Goal: Task Accomplishment & Management: Use online tool/utility

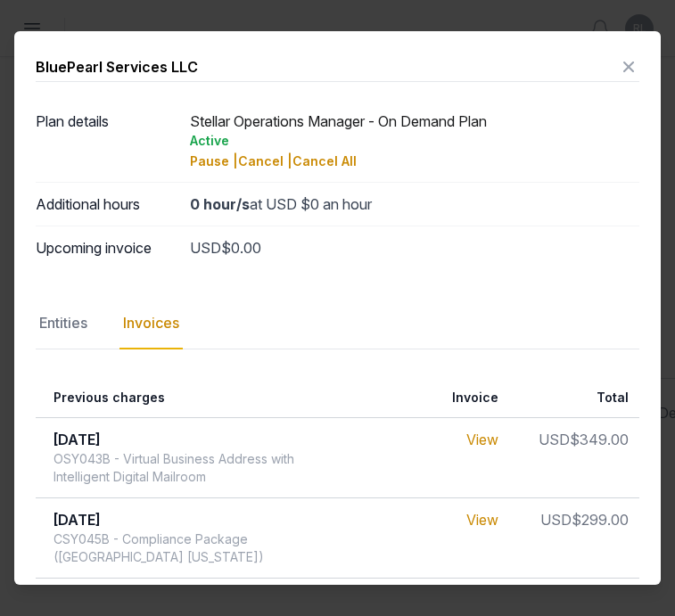
click at [634, 63] on icon at bounding box center [628, 67] width 21 height 29
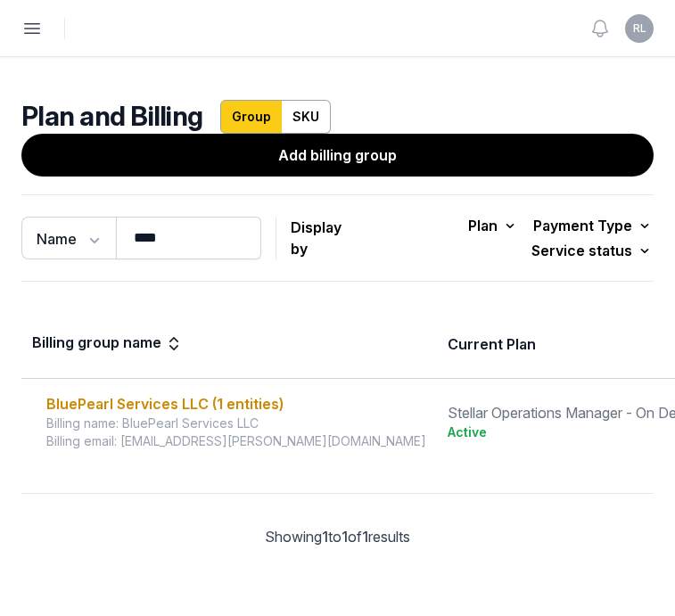
click at [36, 30] on icon "button" at bounding box center [31, 28] width 21 height 21
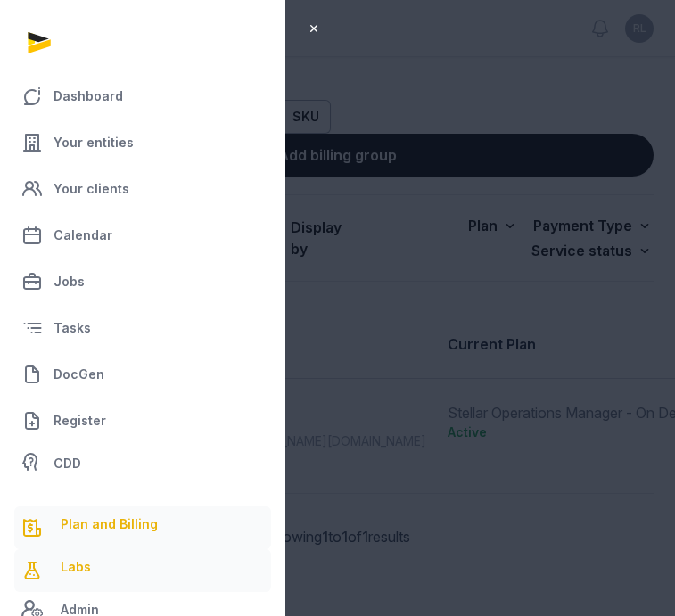
click at [66, 575] on span "Labs" at bounding box center [76, 570] width 30 height 29
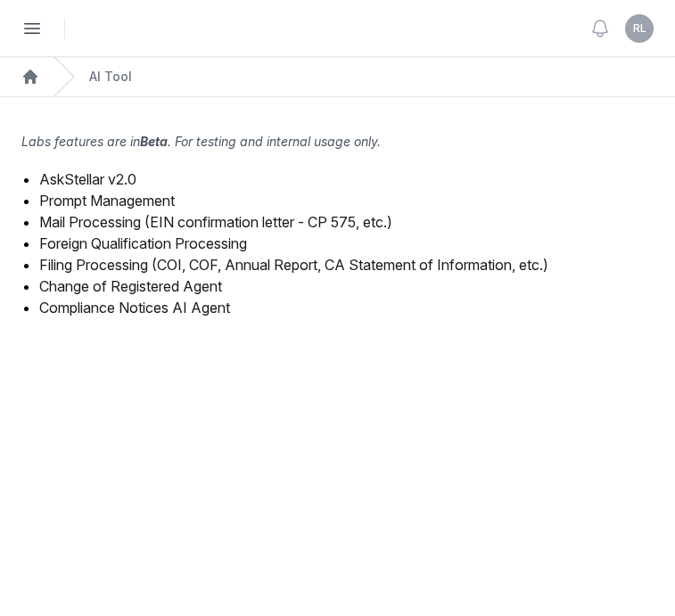
click at [185, 225] on link "Mail Processing (EIN confirmation letter - CP 575, etc.)" at bounding box center [215, 222] width 353 height 18
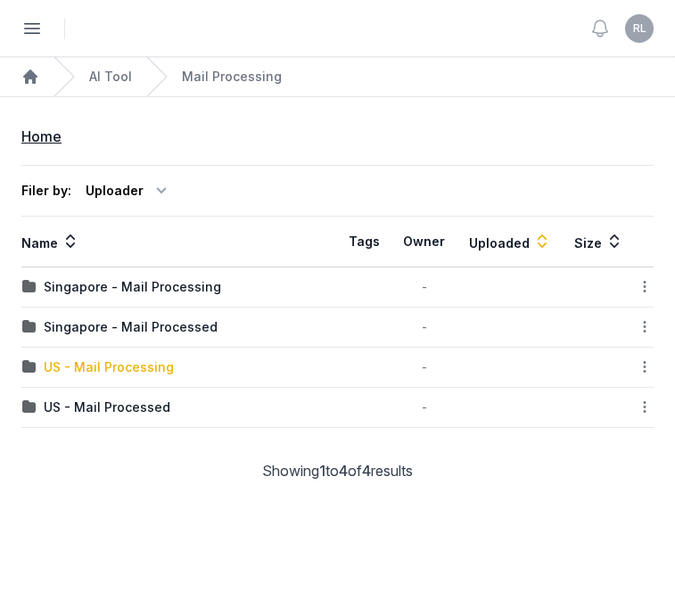
click at [135, 367] on div "US - Mail Processing" at bounding box center [109, 367] width 130 height 18
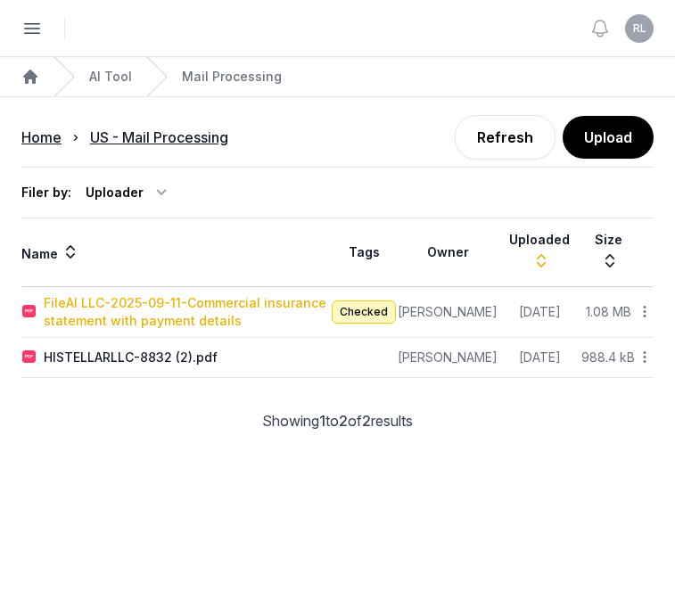
click at [243, 313] on div "FileAI LLC-2025-09-11-Commercial insurance statement with payment details" at bounding box center [187, 312] width 286 height 36
type input "**********"
type textarea "**********"
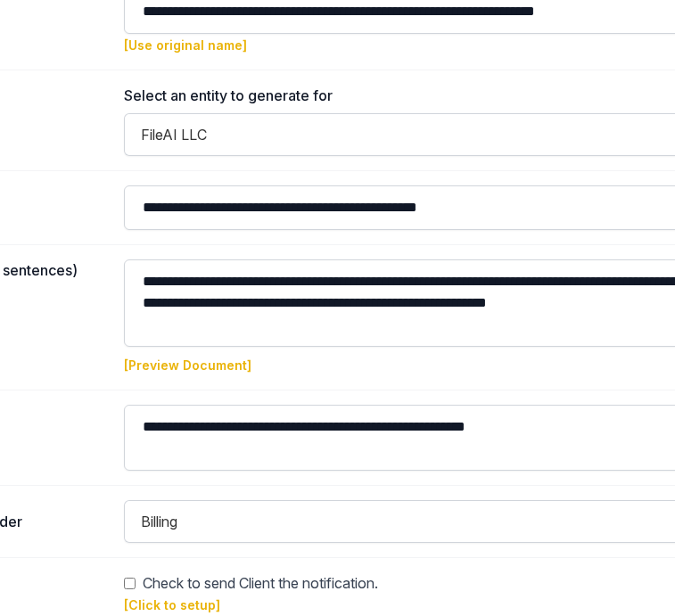
scroll to position [187, 0]
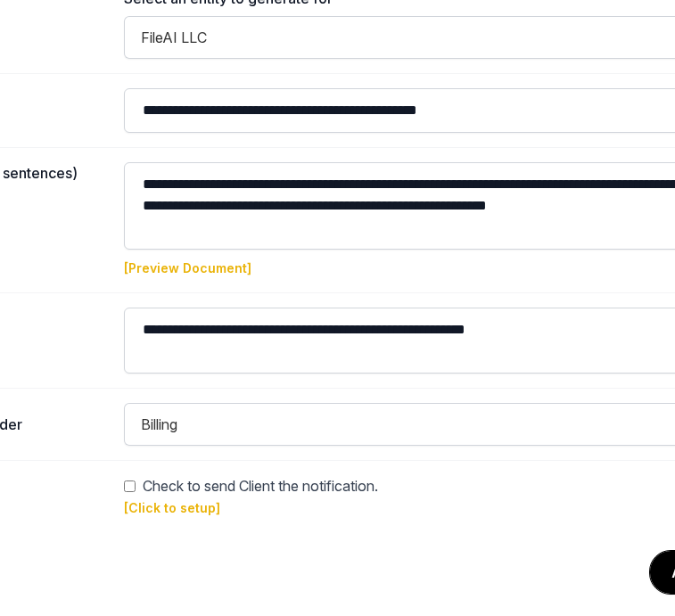
click at [199, 269] on link "[Preview Document]" at bounding box center [187, 267] width 127 height 15
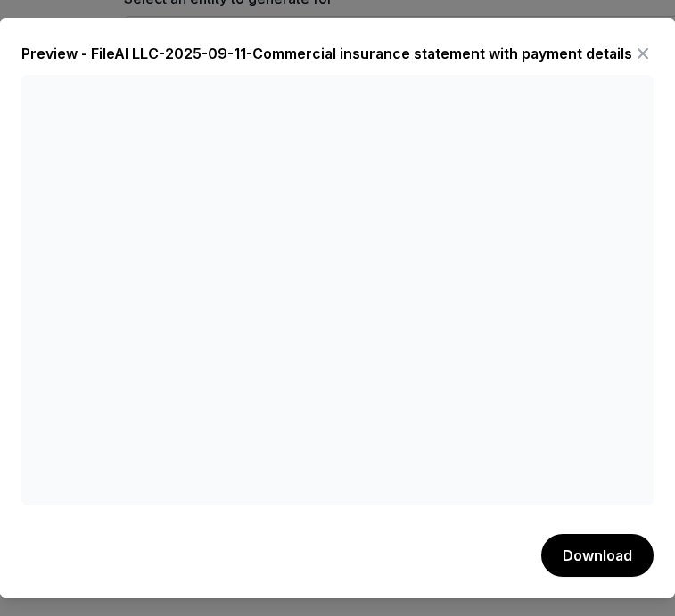
click at [649, 45] on icon at bounding box center [642, 53] width 21 height 29
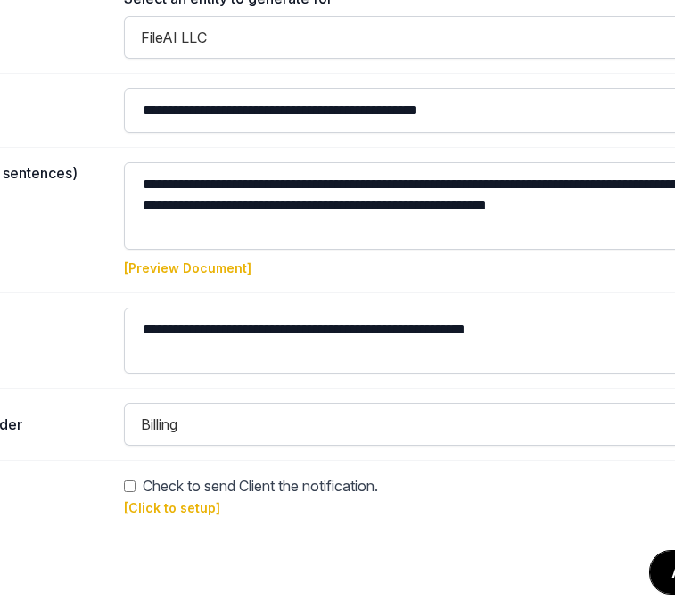
click at [211, 265] on link "[Preview Document]" at bounding box center [187, 267] width 127 height 15
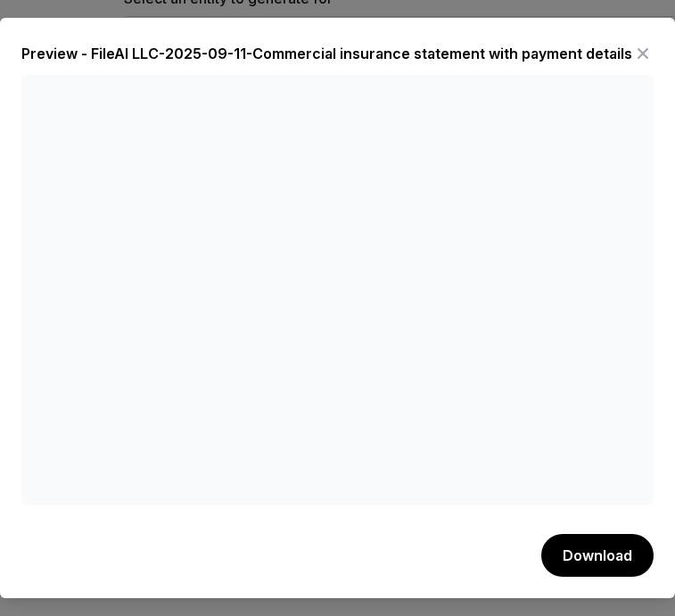
click at [650, 53] on icon at bounding box center [642, 53] width 21 height 29
